Goal: Information Seeking & Learning: Learn about a topic

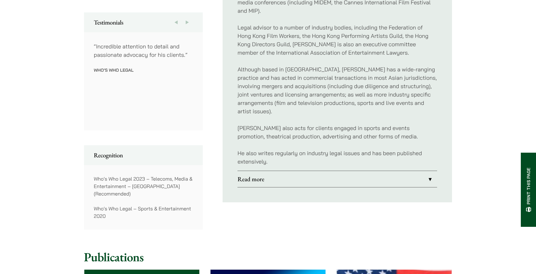
click at [296, 174] on link "Read more" at bounding box center [337, 179] width 200 height 16
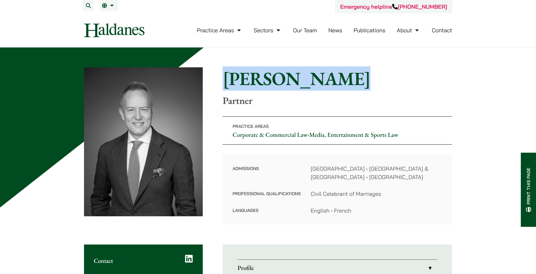
drag, startPoint x: 222, startPoint y: 79, endPoint x: 327, endPoint y: 86, distance: 105.3
click at [327, 86] on div "Home » Lawyers » John McLellan John McLellan Partner Practice Areas Corporate &…" at bounding box center [268, 145] width 368 height 157
copy h1 "[PERSON_NAME]"
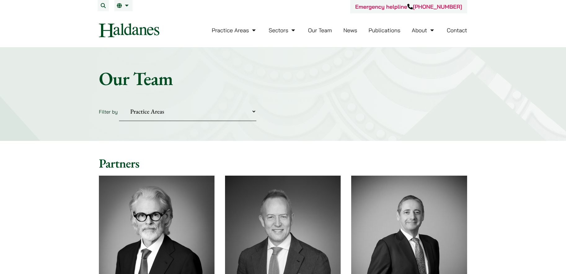
scroll to position [155, 0]
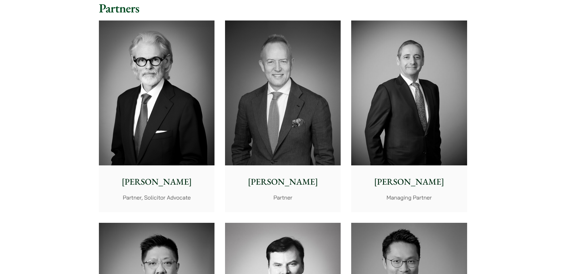
click at [256, 85] on img at bounding box center [283, 92] width 116 height 145
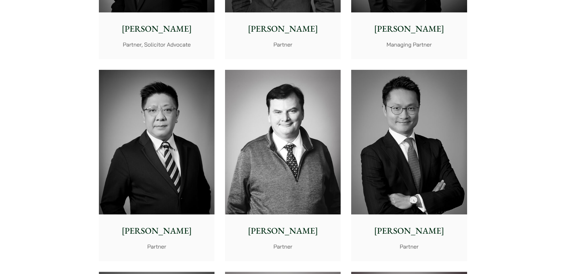
scroll to position [310, 0]
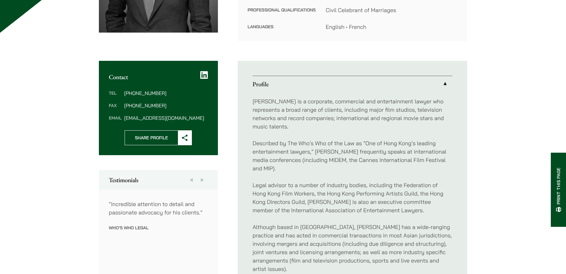
scroll to position [186, 0]
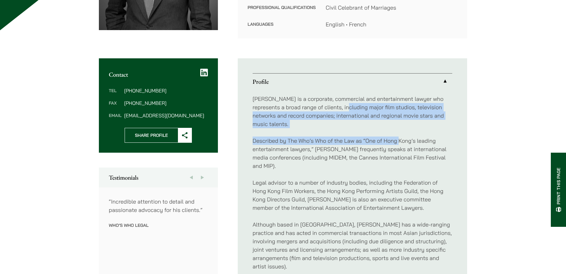
drag, startPoint x: 338, startPoint y: 111, endPoint x: 400, endPoint y: 123, distance: 62.6
click at [400, 123] on div "John is a corporate, commercial and entertainment lawyer who represents a broad…" at bounding box center [353, 208] width 200 height 236
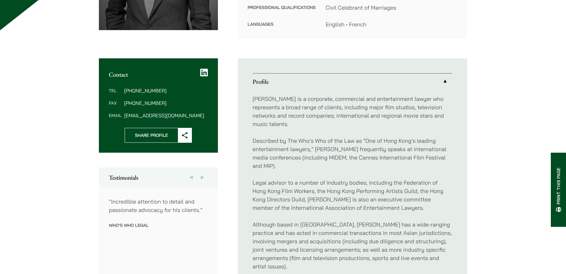
click at [391, 144] on p "Described by The Who’s Who of the Law as “One of Hong Kong’s leading entertainm…" at bounding box center [353, 152] width 200 height 33
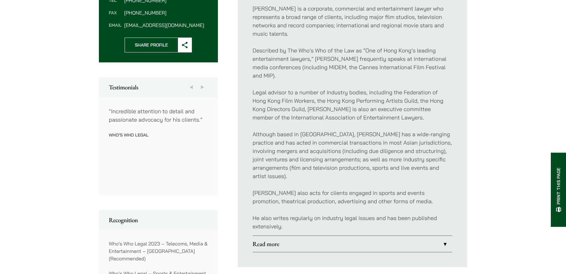
scroll to position [279, 0]
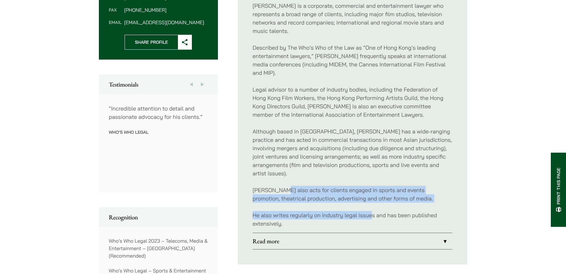
drag, startPoint x: 288, startPoint y: 179, endPoint x: 278, endPoint y: 175, distance: 10.4
click at [280, 176] on div "John is a corporate, commercial and entertainment lawyer who represents a broad…" at bounding box center [353, 115] width 200 height 236
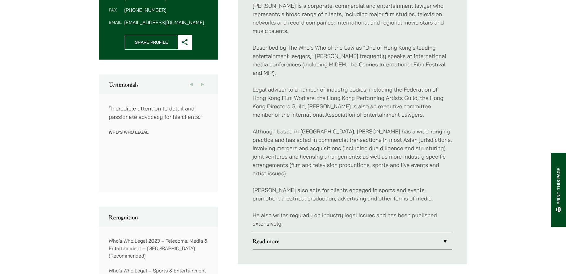
click at [298, 155] on p "Although based in Hong Kong, John has a wide-ranging practice and has acted in …" at bounding box center [353, 152] width 200 height 50
